Goal: Information Seeking & Learning: Learn about a topic

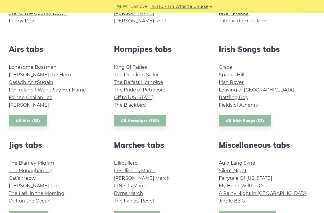
scroll to position [207, 0]
click at [248, 123] on link "All Irish Songs (32)" at bounding box center [245, 121] width 52 height 12
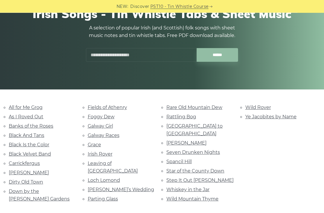
scroll to position [64, 0]
click at [37, 146] on link "Black Is the Color" at bounding box center [29, 145] width 40 height 6
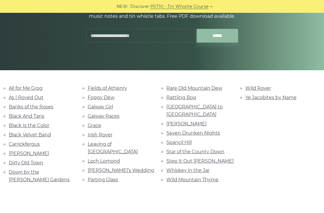
click at [93, 118] on link "Galway Races" at bounding box center [104, 116] width 32 height 6
click at [184, 177] on link "Wild Mountain Thyme" at bounding box center [192, 180] width 52 height 6
click at [96, 123] on link "Grace" at bounding box center [94, 126] width 13 height 6
click at [114, 87] on link "Fields of Athenry" at bounding box center [107, 88] width 39 height 6
click at [36, 160] on link "Dirty Old Town" at bounding box center [26, 163] width 34 height 6
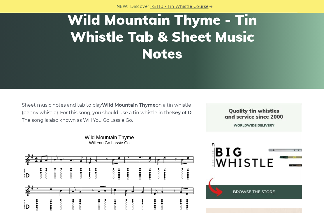
click at [103, 19] on h1 "Wild Mountain Thyme - Tin Whistle Tab & Sheet Music Notes" at bounding box center [162, 37] width 214 height 50
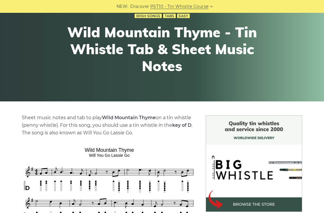
scroll to position [50, 0]
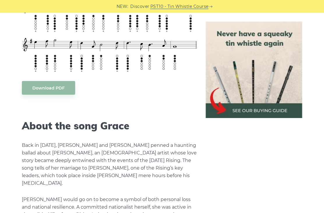
scroll to position [781, 0]
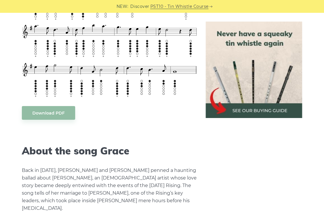
click at [54, 109] on body "NEW: Discover PST10 - Tin Whistle Course Lessons Fingering Charts Tabs & Notes …" at bounding box center [162, 172] width 324 height 1907
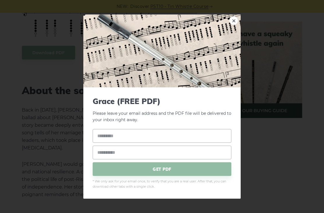
scroll to position [839, 0]
click at [235, 25] on link "×" at bounding box center [233, 20] width 9 height 9
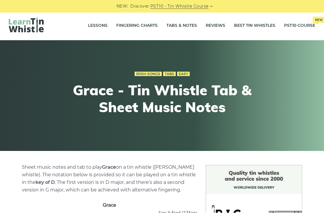
scroll to position [0, 0]
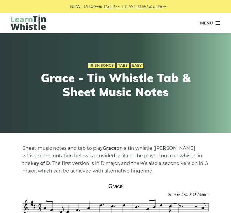
click at [66, 167] on p "Sheet music notes and tab to play Grace on a tin whistle (penny whistle). The n…" at bounding box center [115, 160] width 186 height 30
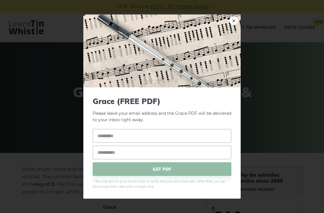
click at [235, 20] on link "×" at bounding box center [233, 20] width 9 height 9
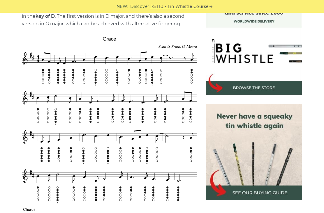
scroll to position [169, 0]
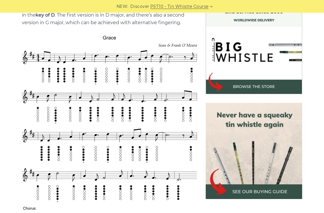
click at [210, 146] on img at bounding box center [254, 151] width 96 height 96
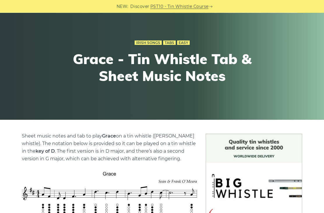
scroll to position [0, 0]
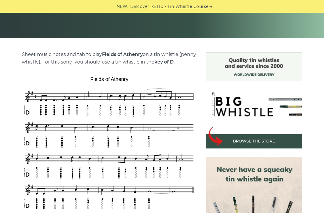
scroll to position [114, 0]
